Goal: Navigation & Orientation: Go to known website

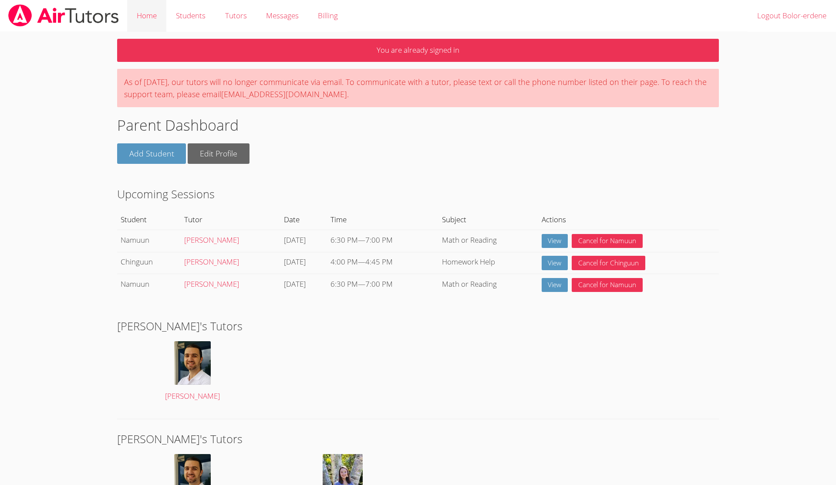
click at [134, 13] on link "Home" at bounding box center [146, 16] width 39 height 32
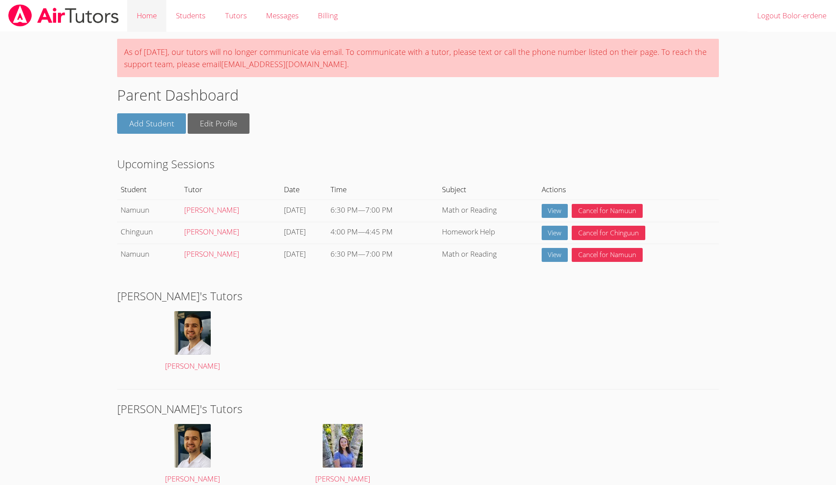
click at [132, 8] on link "Home" at bounding box center [146, 16] width 39 height 32
click at [175, 339] on img at bounding box center [192, 333] width 37 height 44
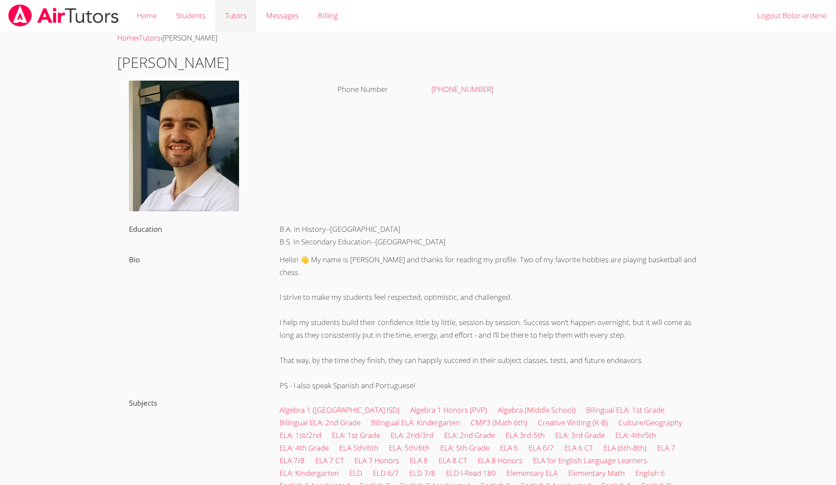
click at [219, 18] on link "Tutors" at bounding box center [235, 16] width 41 height 32
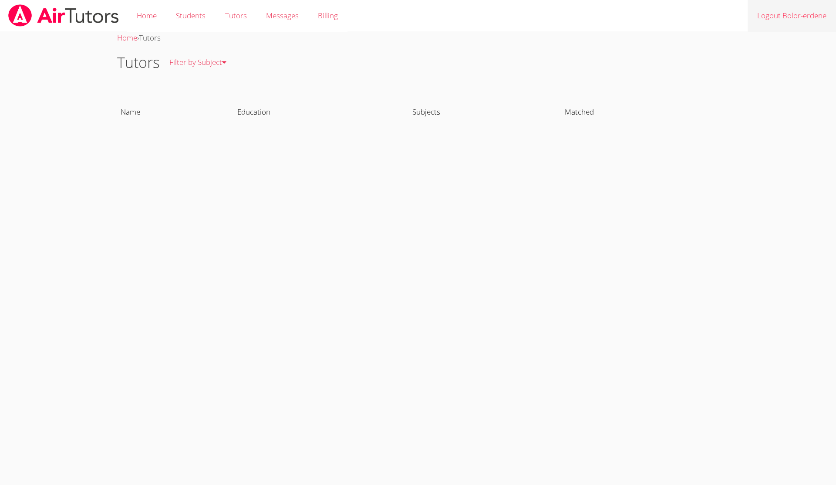
click at [767, 20] on link "Logout Bolor-erdene" at bounding box center [792, 16] width 88 height 32
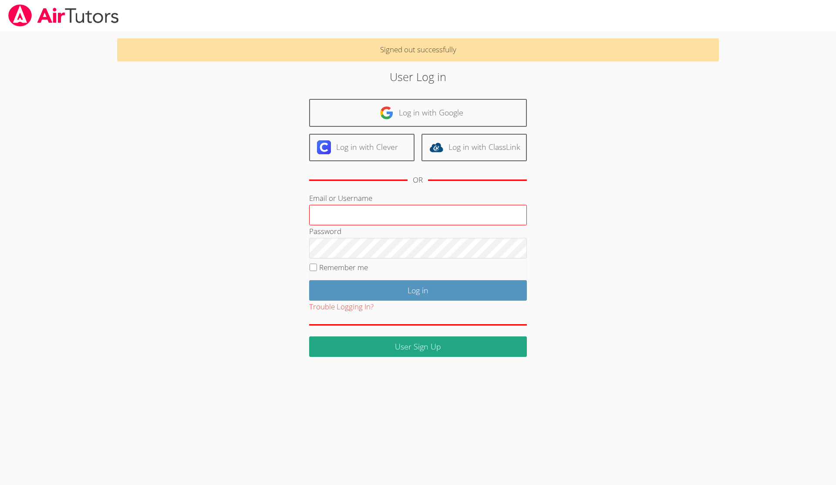
click at [410, 209] on input "Email or Username" at bounding box center [418, 215] width 218 height 21
type input "bboo44425@gmail.com"
click at [309, 280] on input "Log in" at bounding box center [418, 290] width 218 height 20
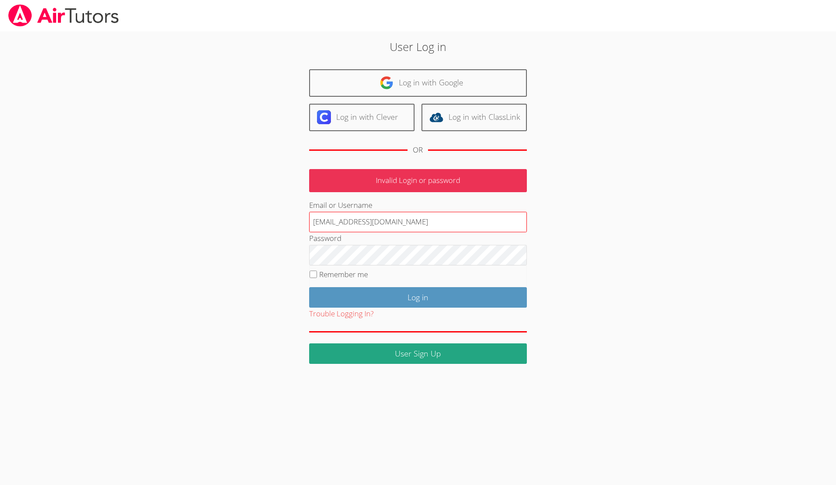
click at [401, 225] on input "bboo44425@gmail.com" at bounding box center [418, 222] width 218 height 21
type input "b"
type input "nmunkhbat@bhusd.com"
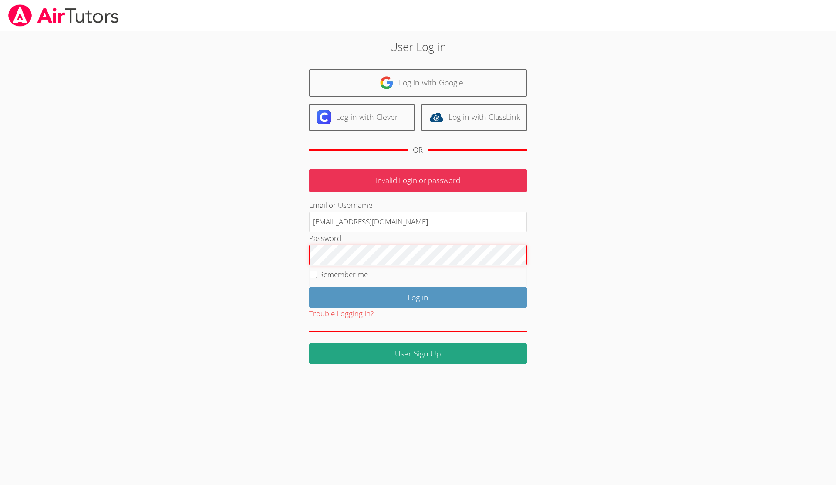
click at [309, 287] on input "Log in" at bounding box center [418, 297] width 218 height 20
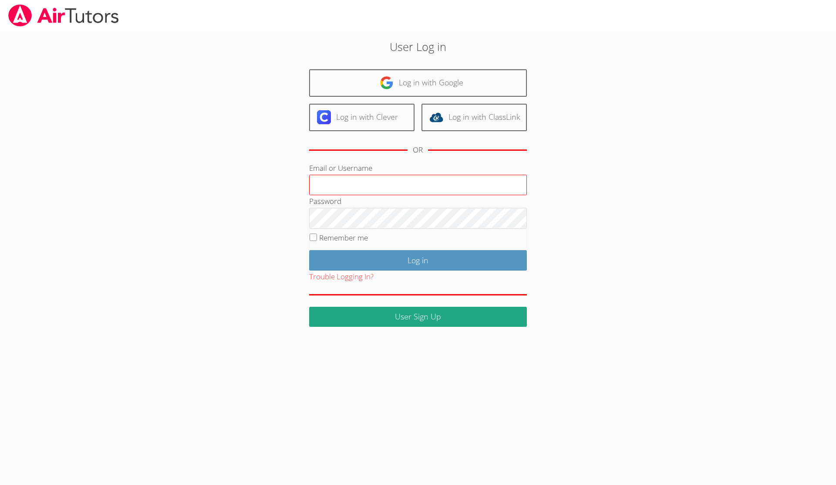
click at [370, 180] on input "Email or Username" at bounding box center [418, 185] width 218 height 21
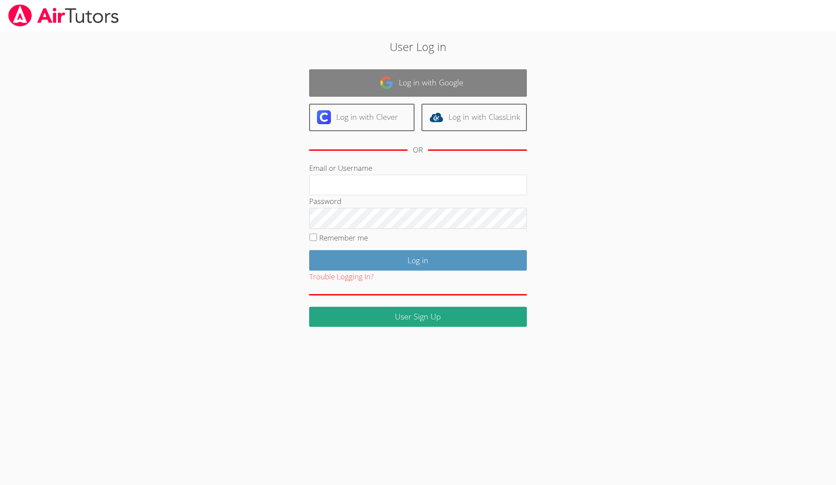
click at [393, 92] on link "Log in with Google" at bounding box center [418, 82] width 218 height 27
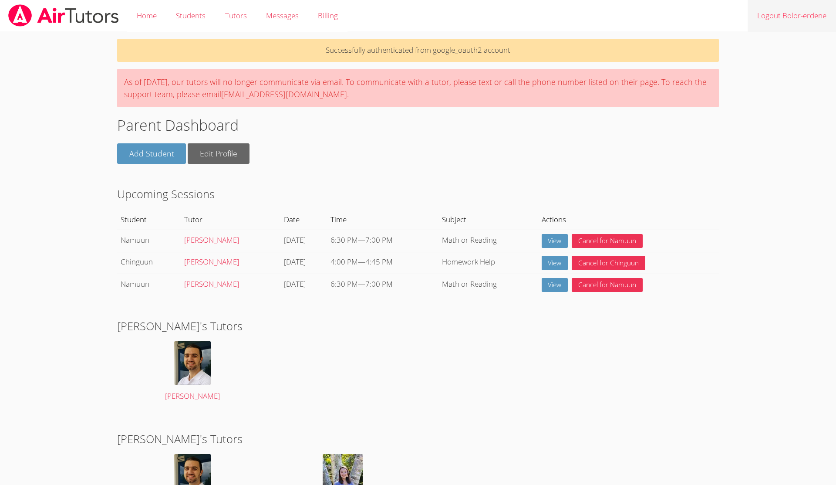
click at [816, 7] on link "Logout Bolor-erdene" at bounding box center [792, 16] width 88 height 32
click at [810, 18] on link "Logout Bolor-erdene" at bounding box center [792, 16] width 88 height 32
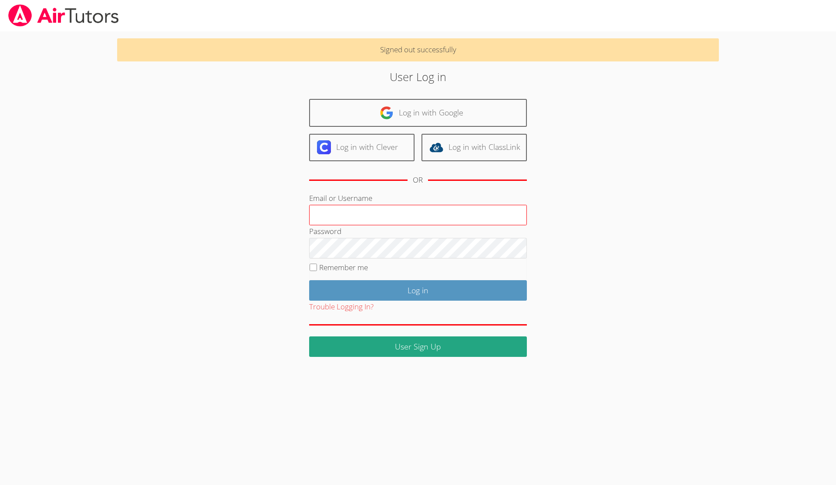
click at [421, 209] on input "Email or Username" at bounding box center [418, 215] width 218 height 21
type input "[EMAIL_ADDRESS][DOMAIN_NAME]"
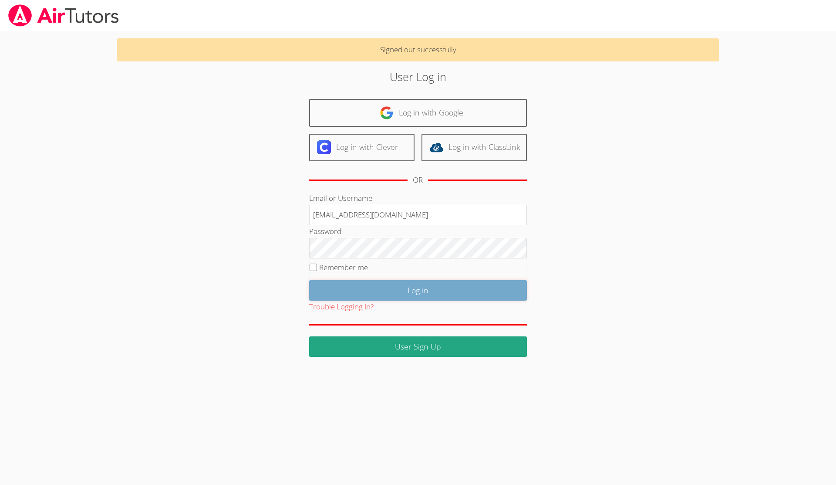
click at [370, 285] on input "Log in" at bounding box center [418, 290] width 218 height 20
